Goal: Task Accomplishment & Management: Use online tool/utility

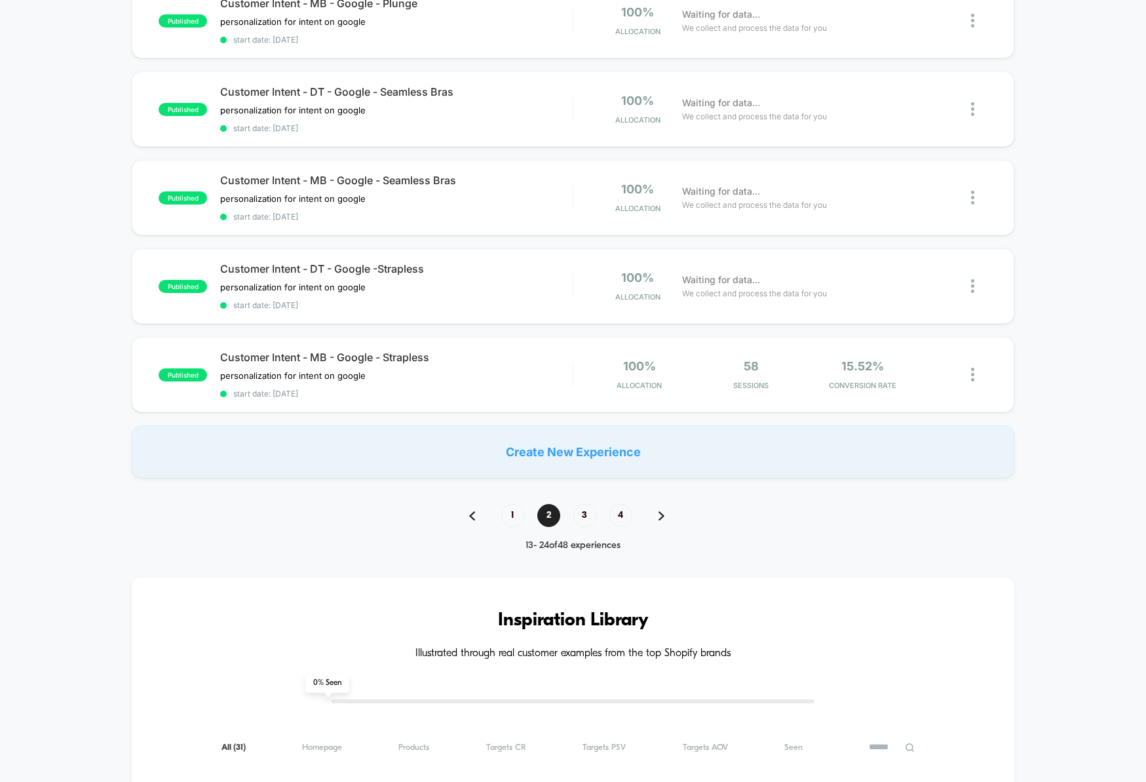
scroll to position [784, 0]
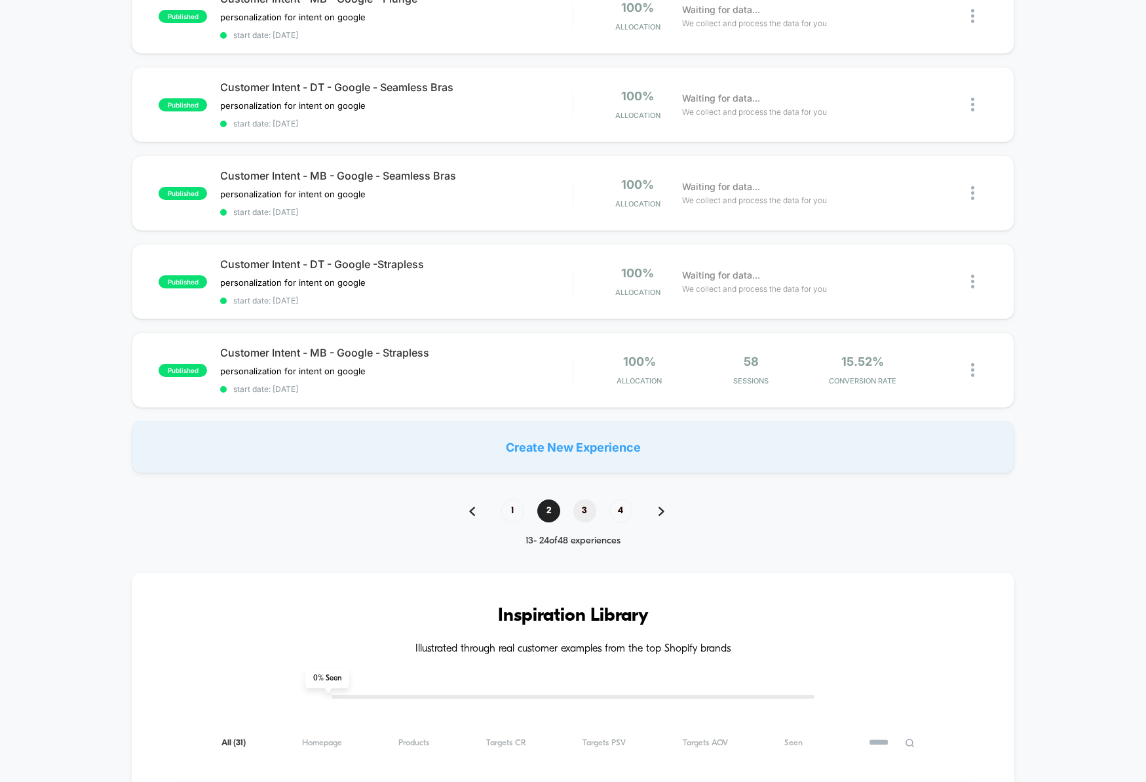
click at [590, 505] on span "3" at bounding box center [584, 510] width 23 height 23
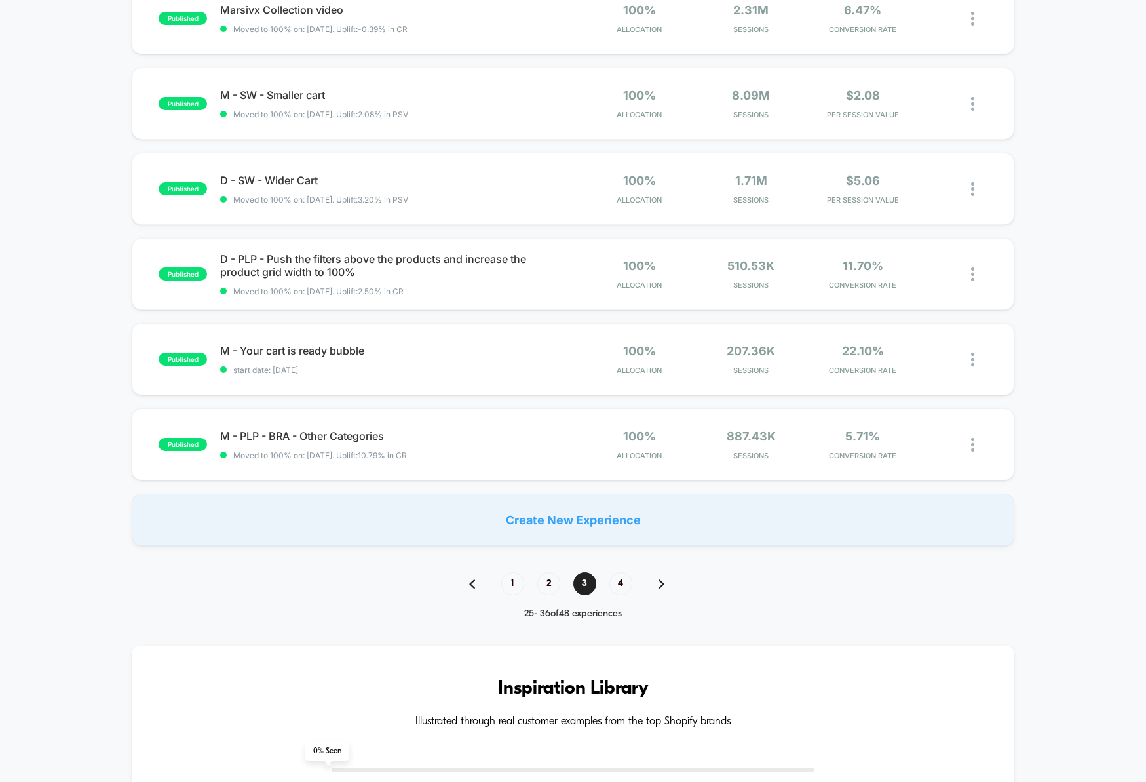
scroll to position [694, 0]
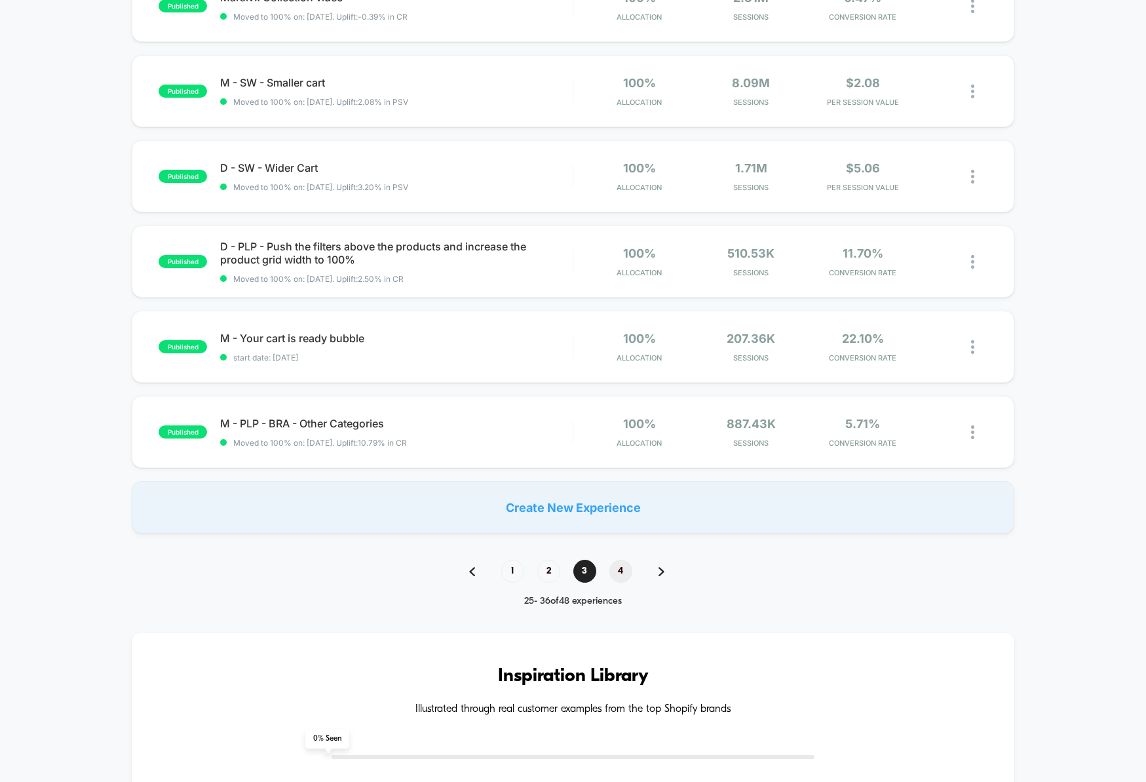
click at [622, 567] on span "4" at bounding box center [620, 571] width 23 height 23
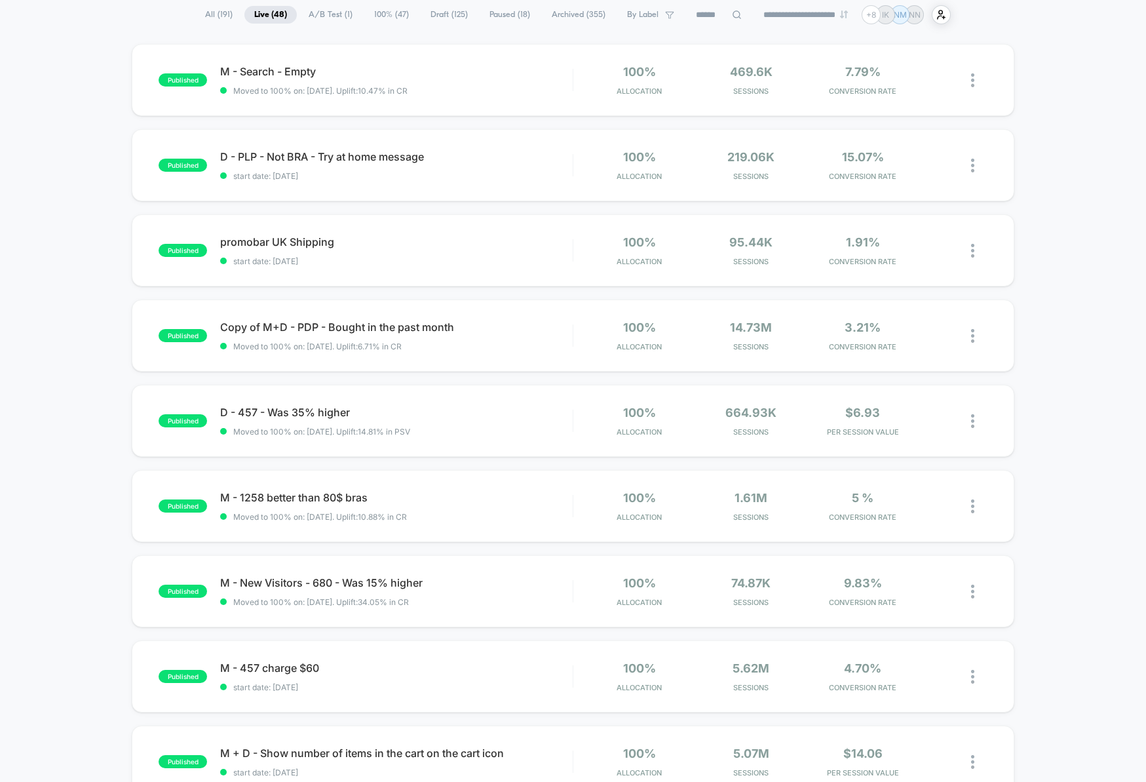
scroll to position [103, 0]
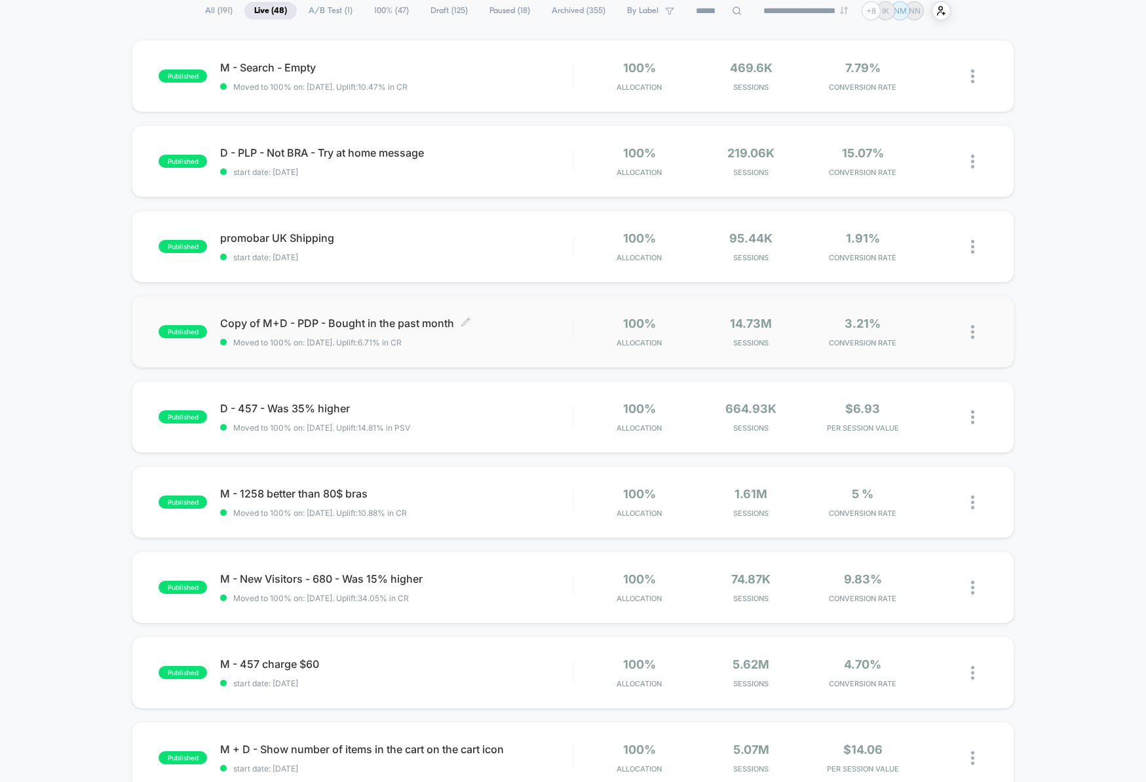
click at [568, 330] on span "Copy of M+D - PDP - Bought in the past month Click to edit experience details" at bounding box center [396, 322] width 353 height 13
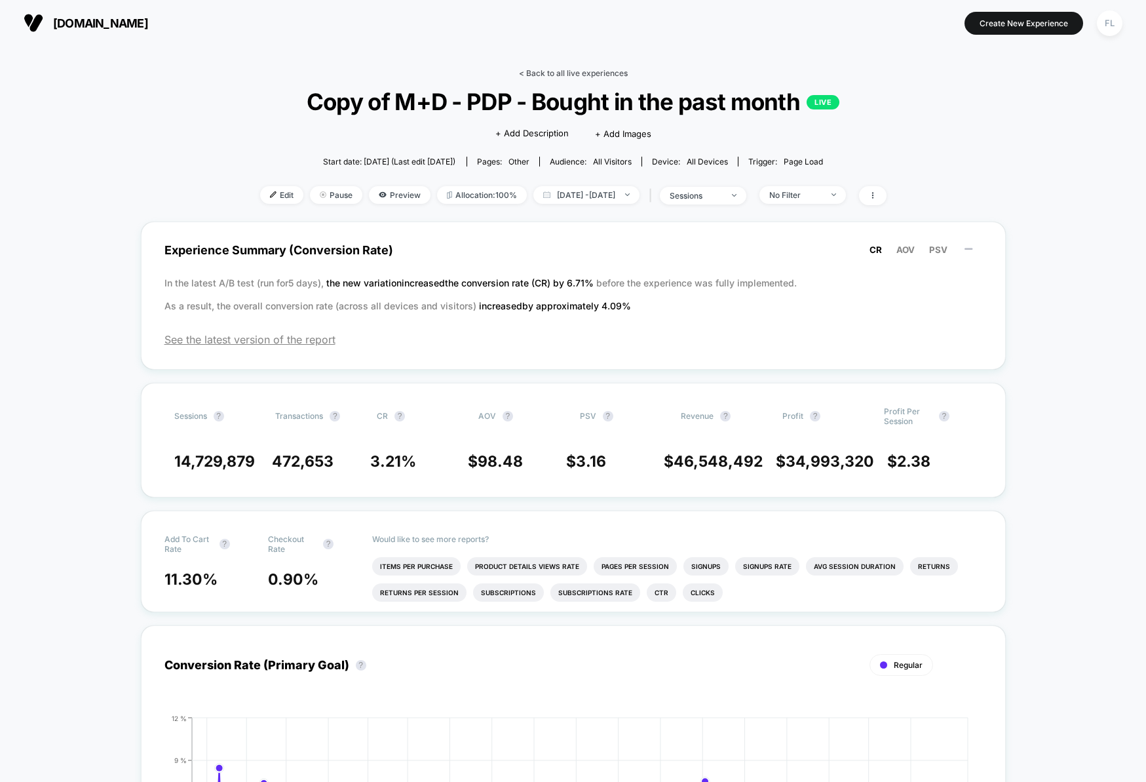
click at [538, 69] on link "< Back to all live experiences" at bounding box center [573, 73] width 109 height 10
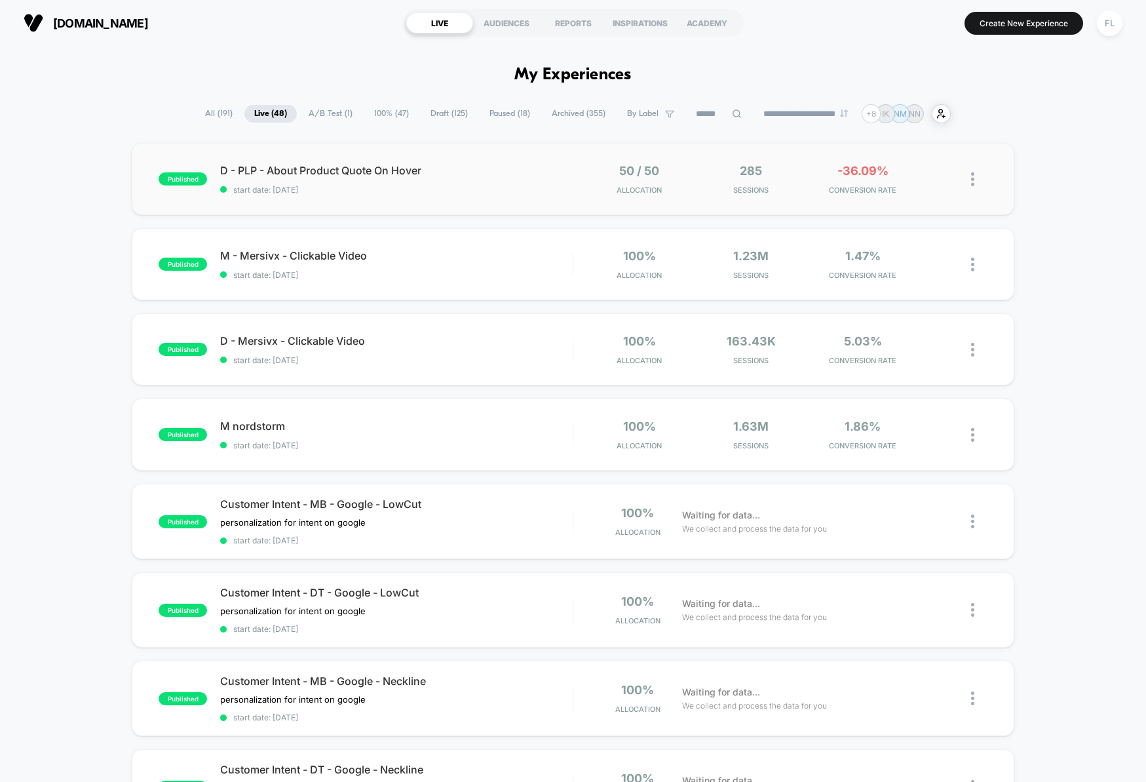
click at [973, 181] on img at bounding box center [972, 179] width 3 height 14
click at [1045, 182] on div "published D - PLP - About Product Quote On Hover start date: [DATE] 50 / 50 All…" at bounding box center [573, 693] width 1146 height 1101
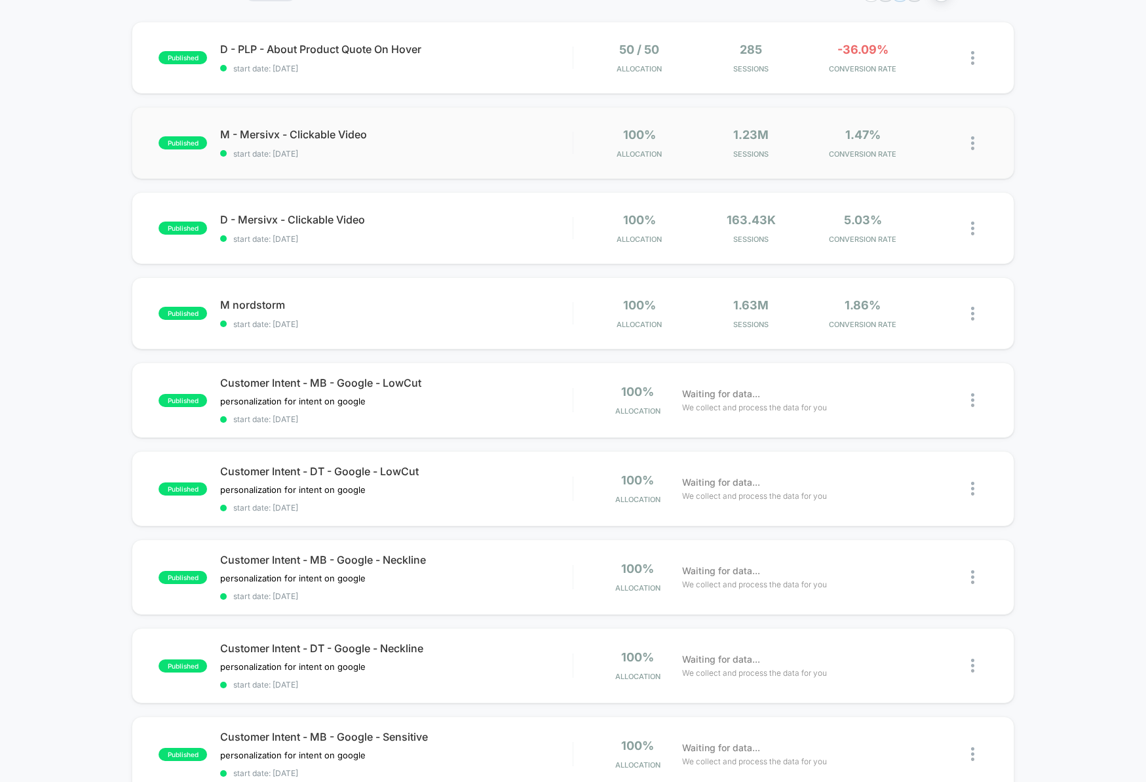
scroll to position [123, 0]
click at [454, 324] on span "start date: [DATE]" at bounding box center [396, 323] width 353 height 10
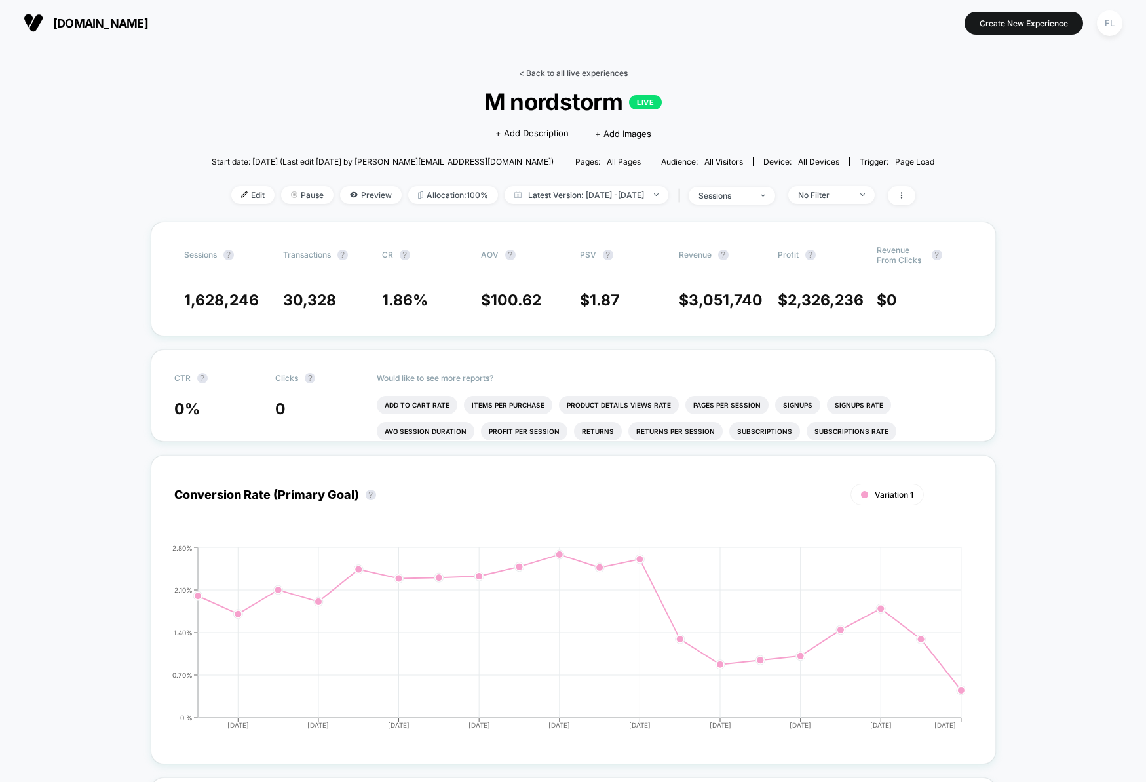
click at [541, 73] on link "< Back to all live experiences" at bounding box center [573, 73] width 109 height 10
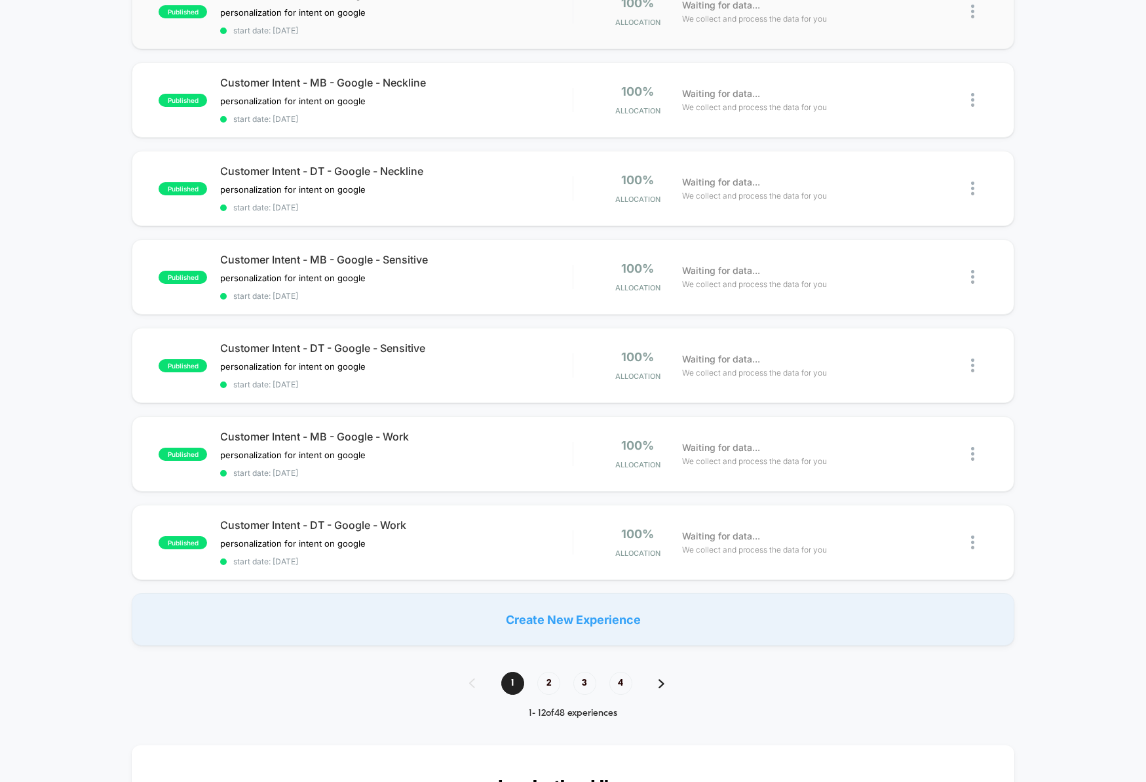
scroll to position [592, 0]
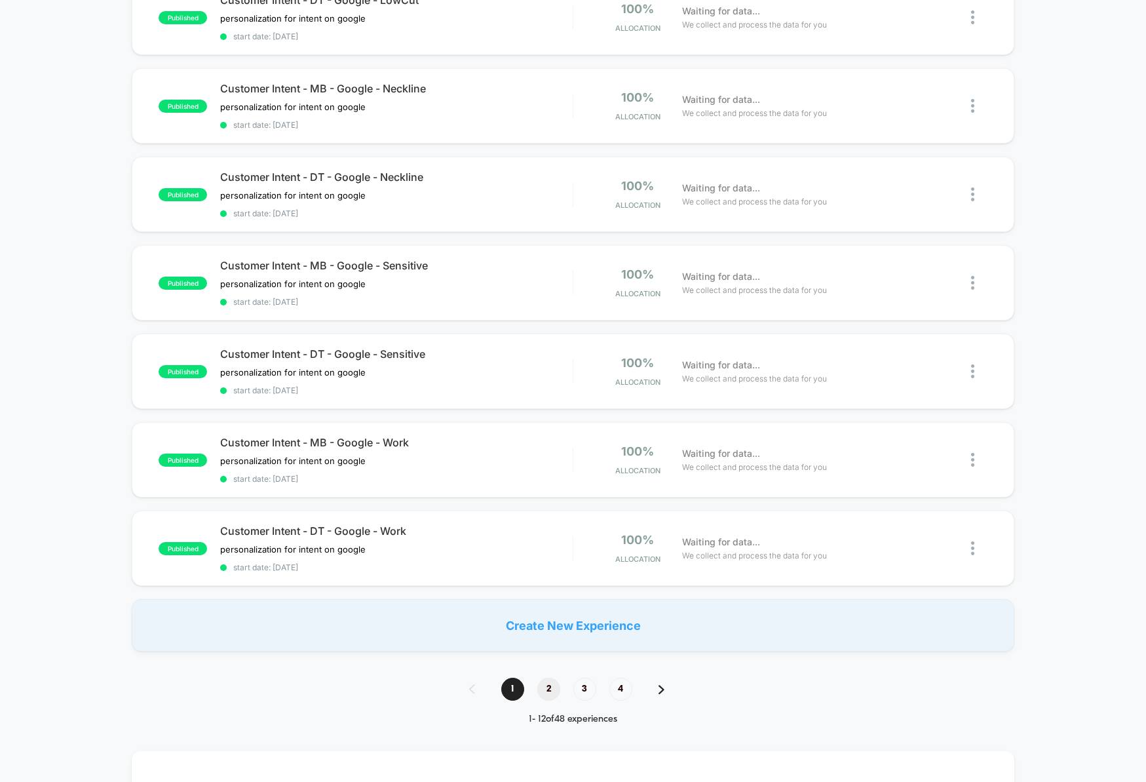
click at [548, 698] on span "2" at bounding box center [548, 689] width 23 height 23
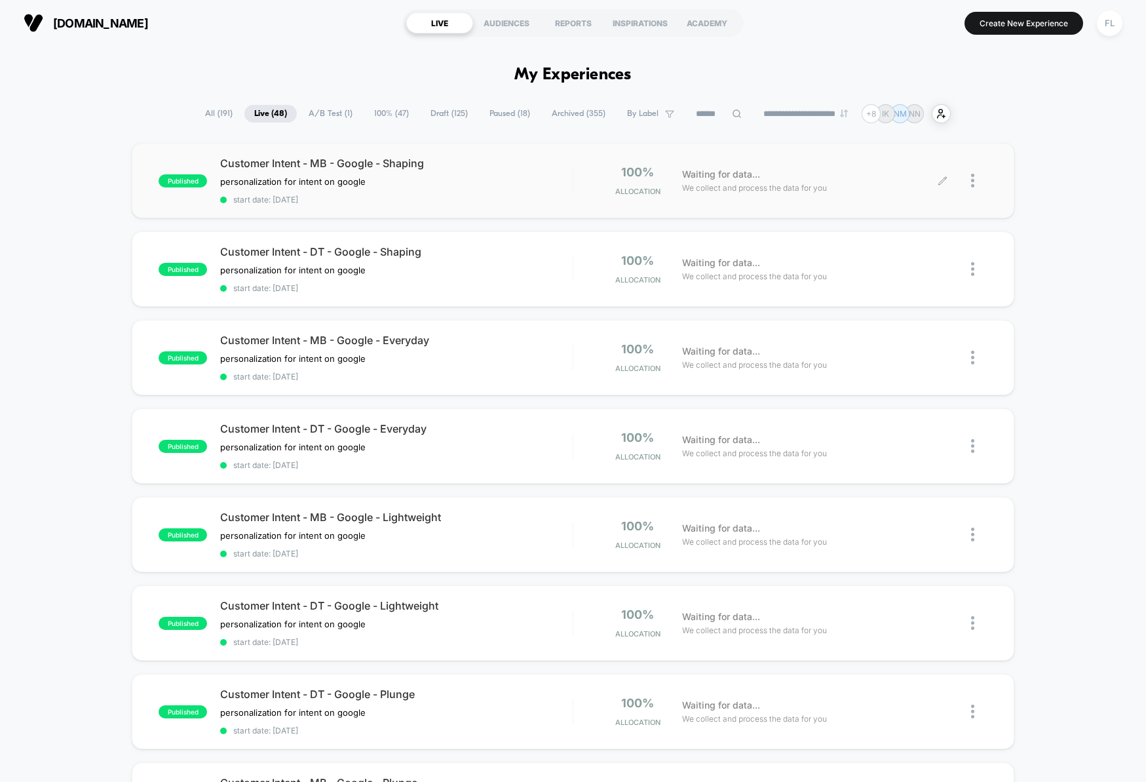
click at [975, 185] on div at bounding box center [979, 180] width 16 height 31
click at [885, 109] on div "Edit" at bounding box center [906, 105] width 118 height 29
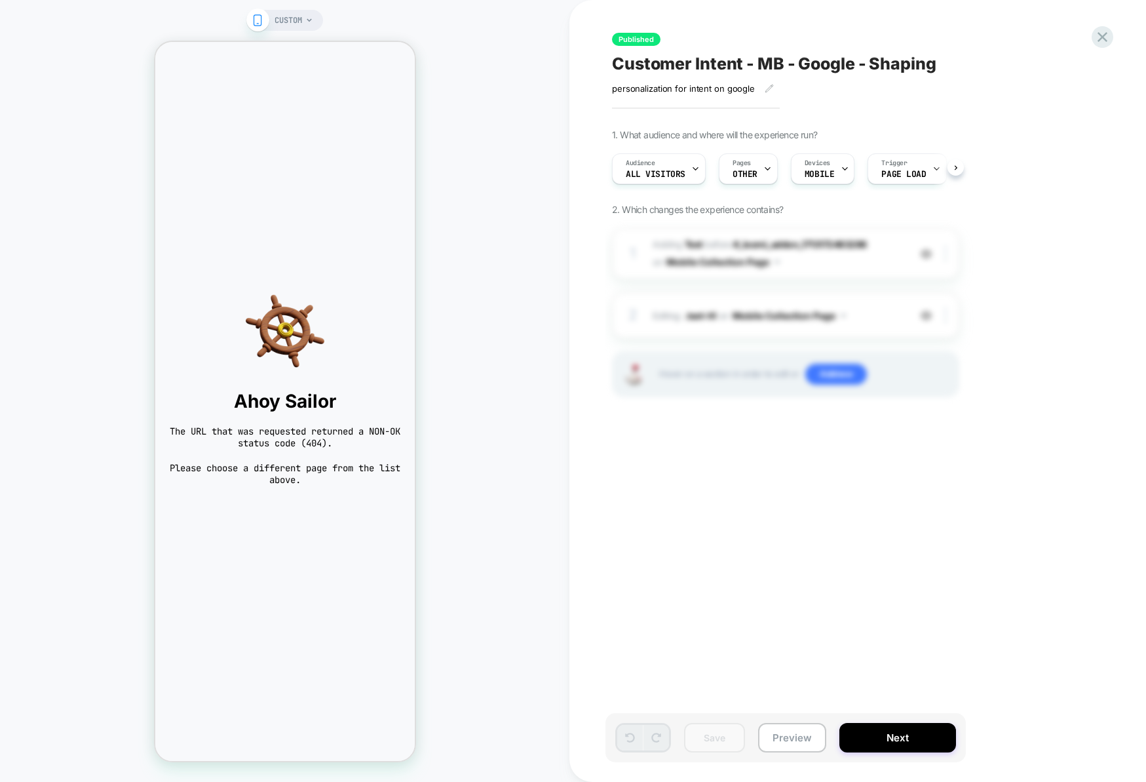
scroll to position [0, 1]
click at [1100, 41] on icon at bounding box center [1103, 37] width 18 height 18
